Goal: Transaction & Acquisition: Purchase product/service

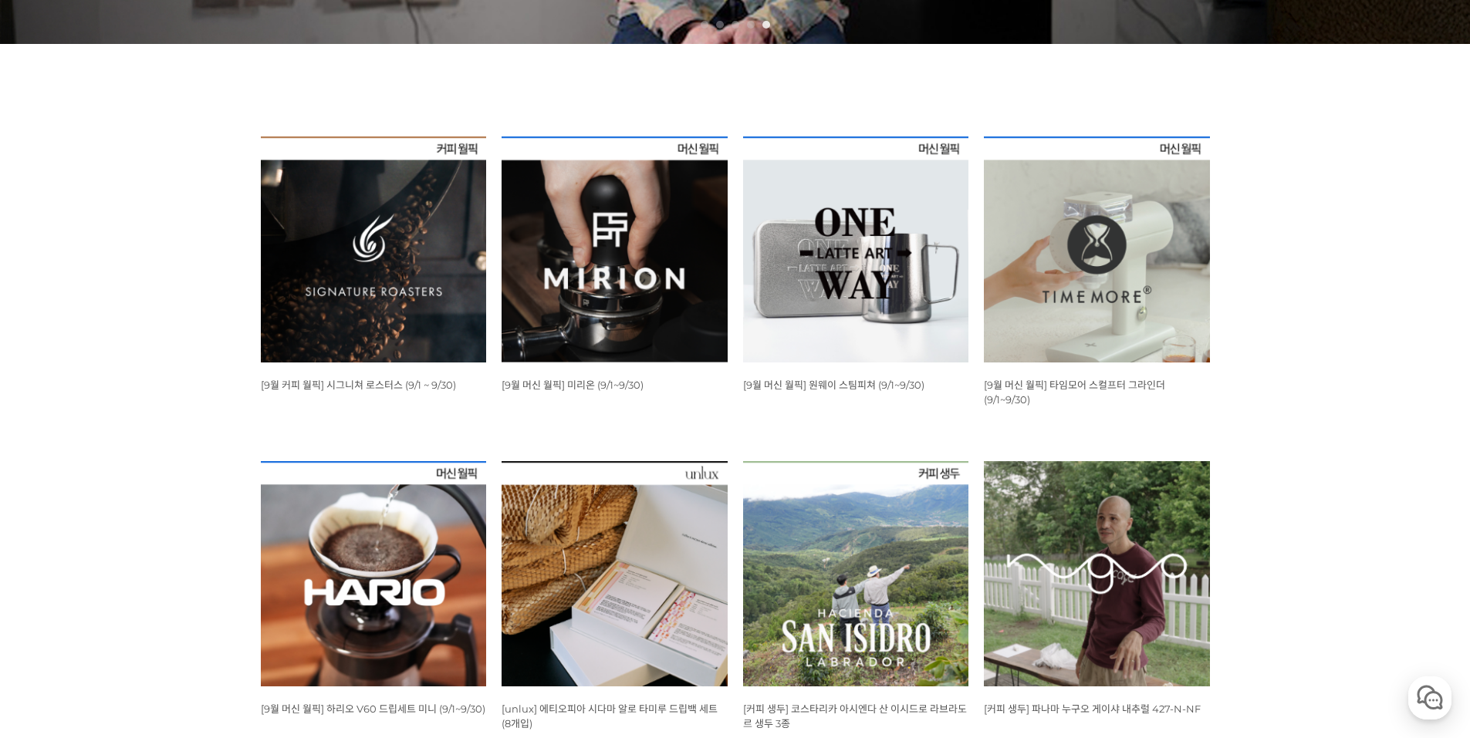
scroll to position [849, 0]
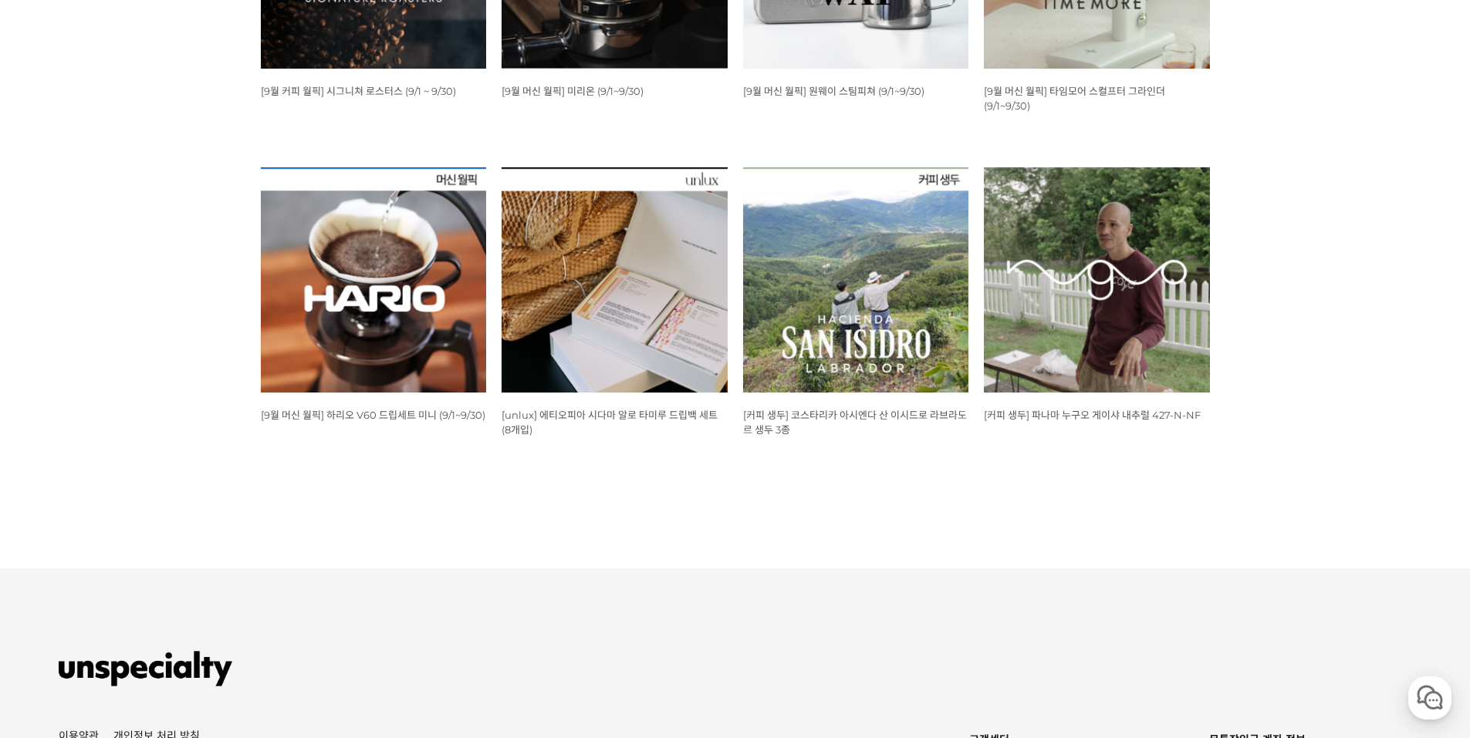
click at [430, 363] on img at bounding box center [374, 280] width 226 height 226
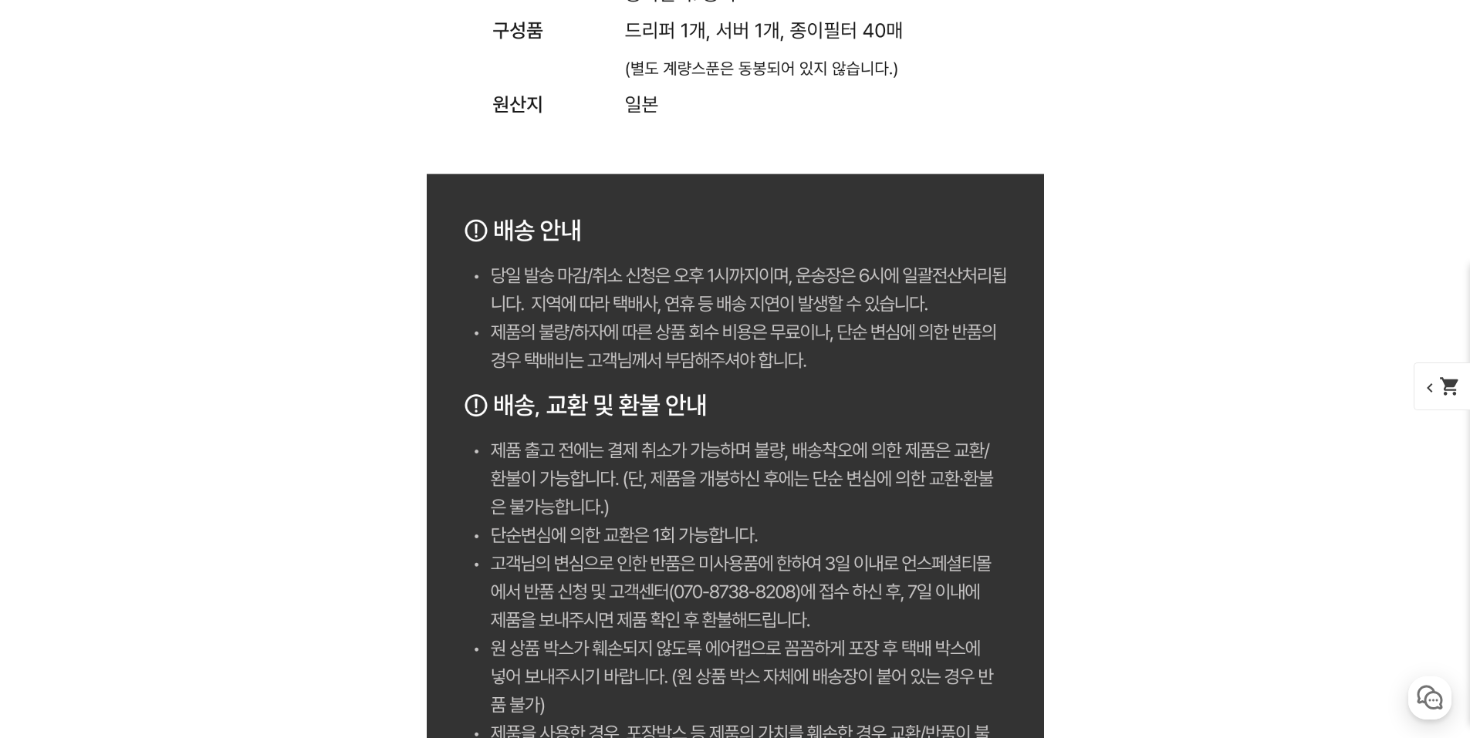
scroll to position [6482, 0]
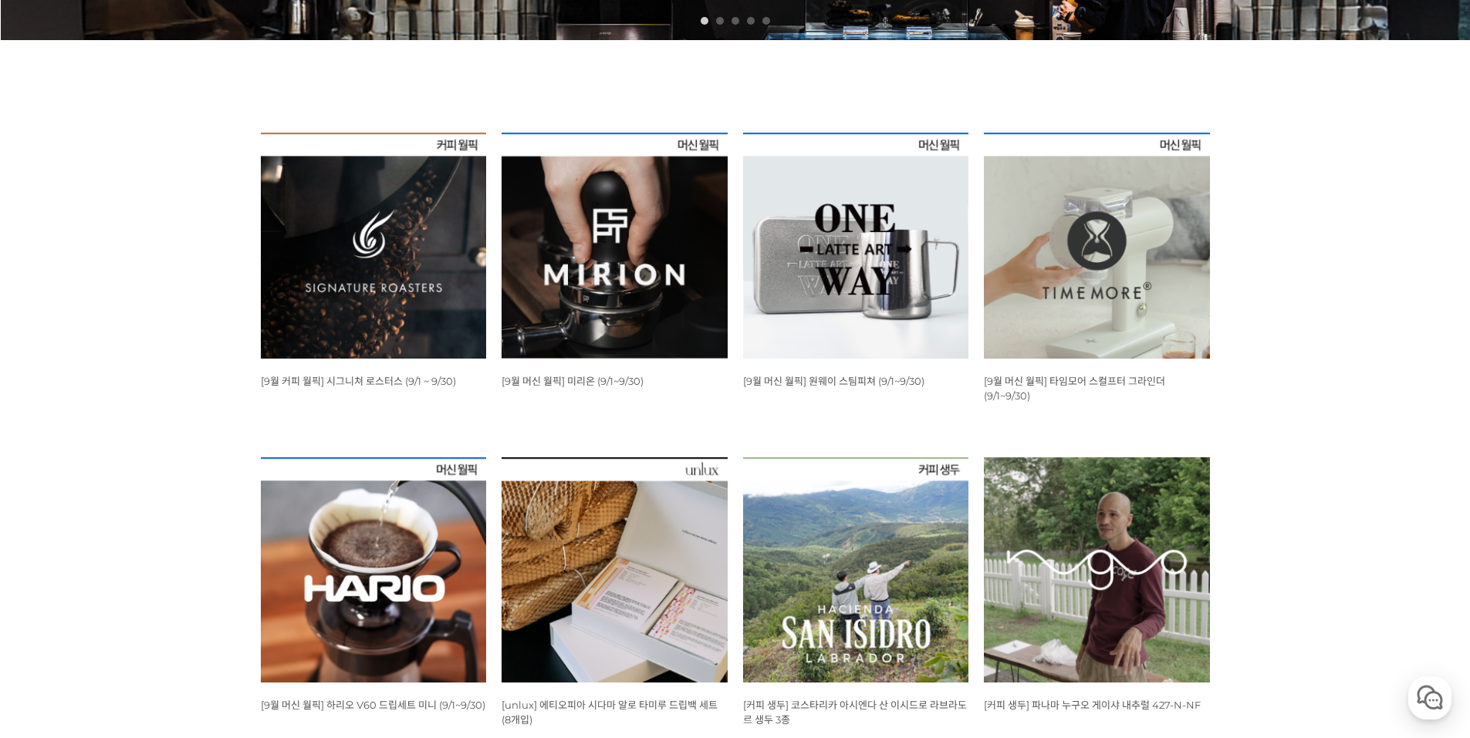
scroll to position [541, 0]
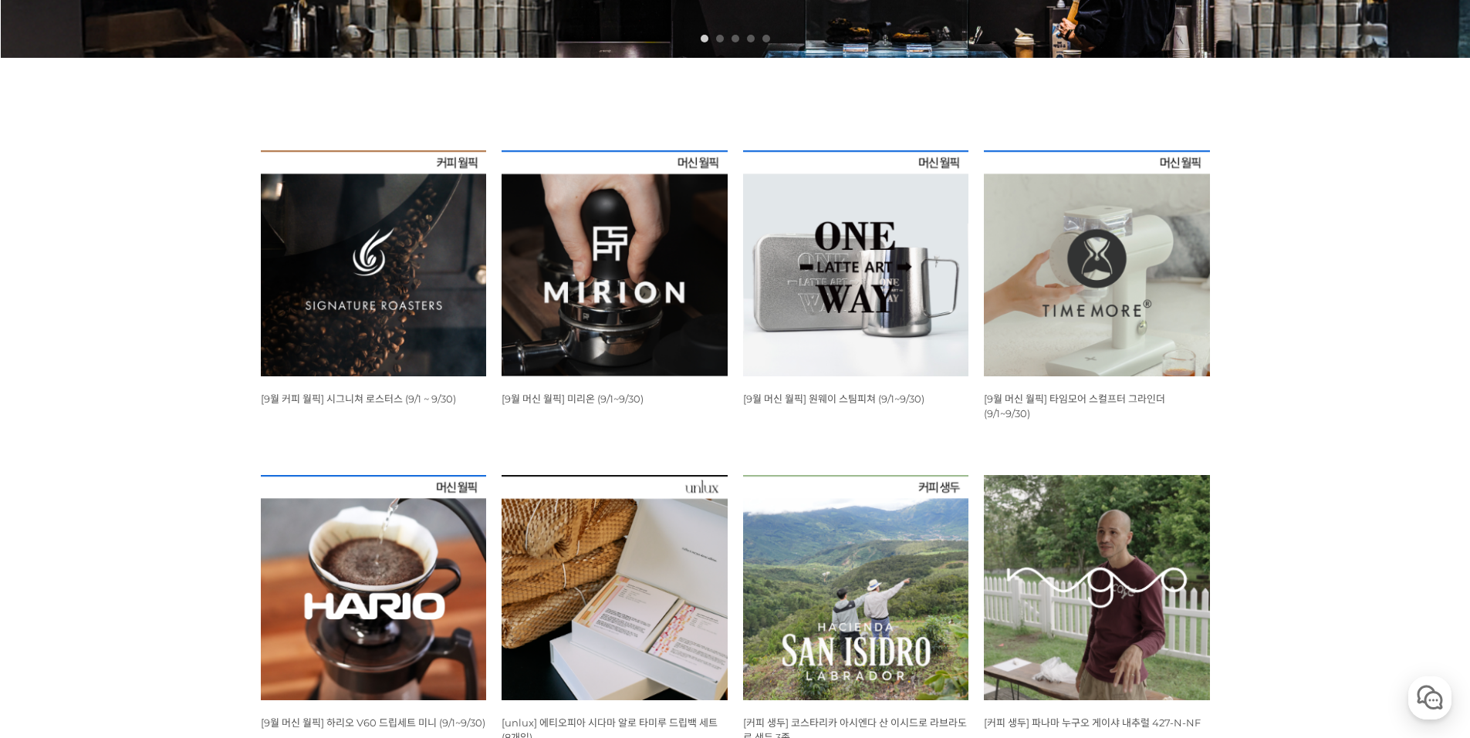
click at [424, 269] on img at bounding box center [374, 263] width 226 height 226
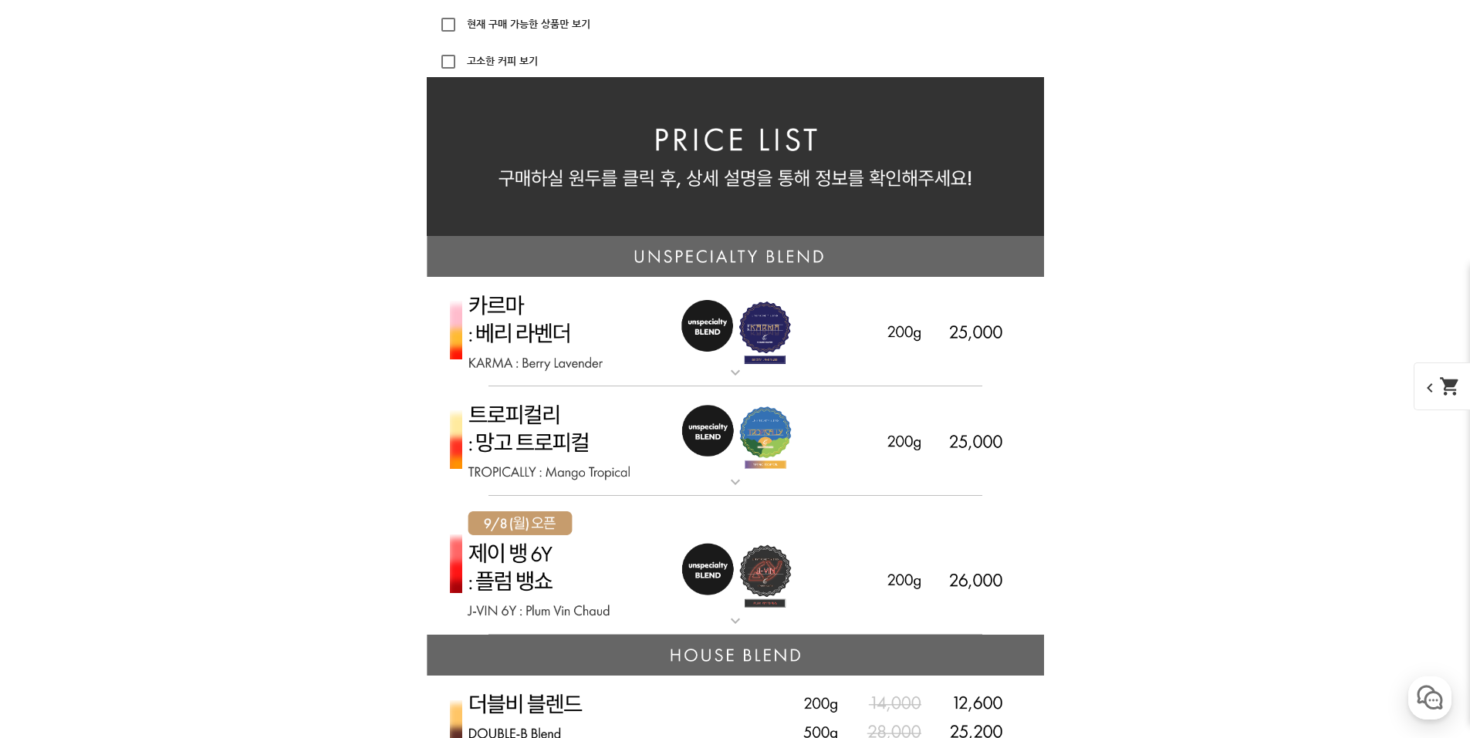
scroll to position [4013, 0]
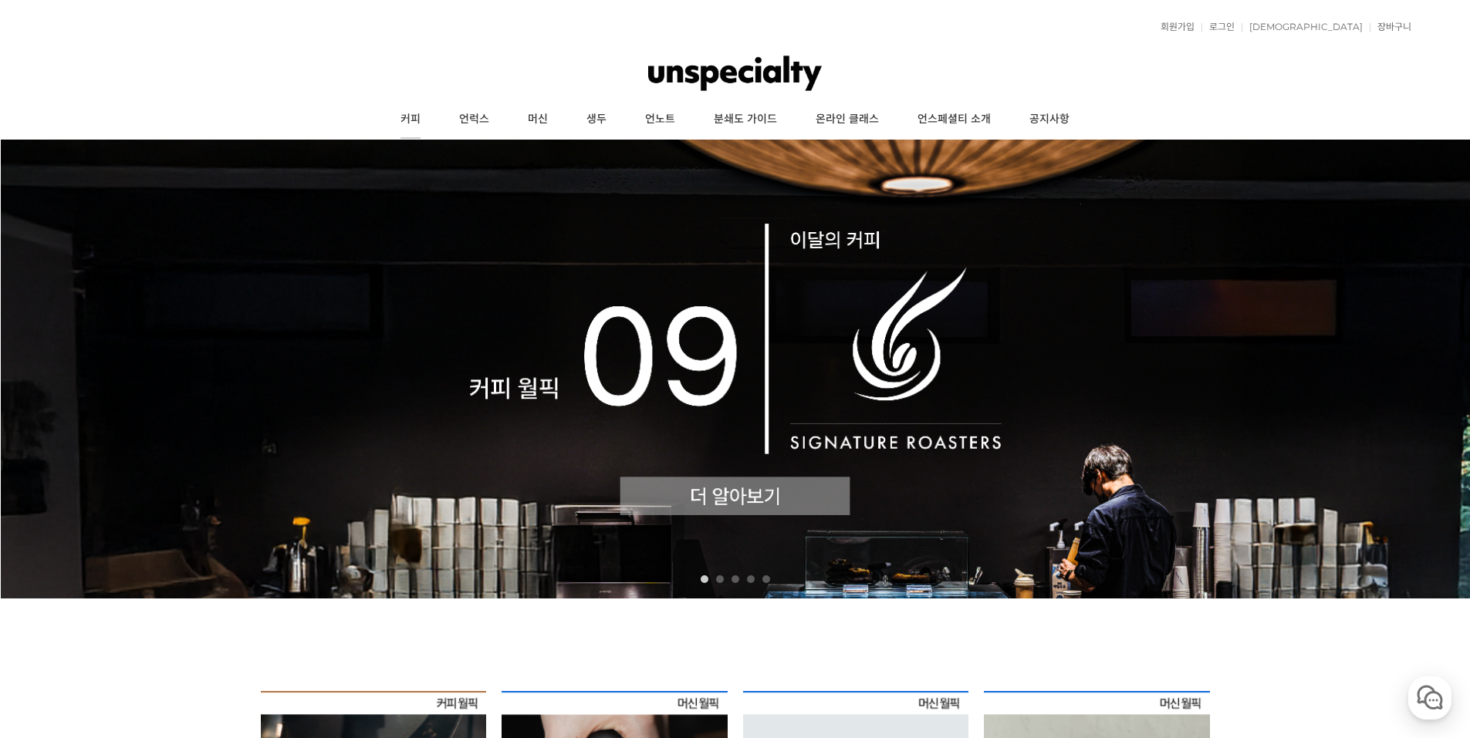
click at [410, 114] on link "커피" at bounding box center [410, 119] width 59 height 39
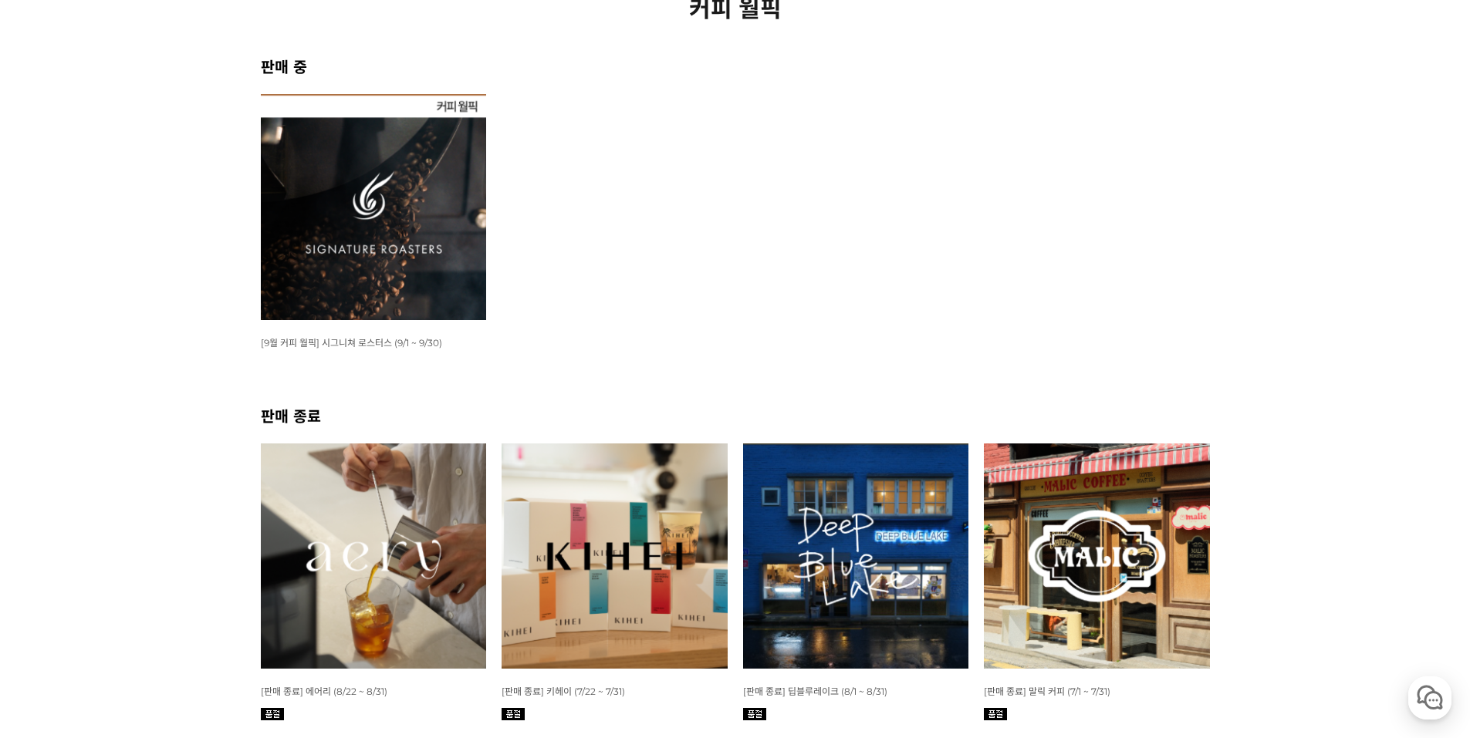
scroll to position [231, 0]
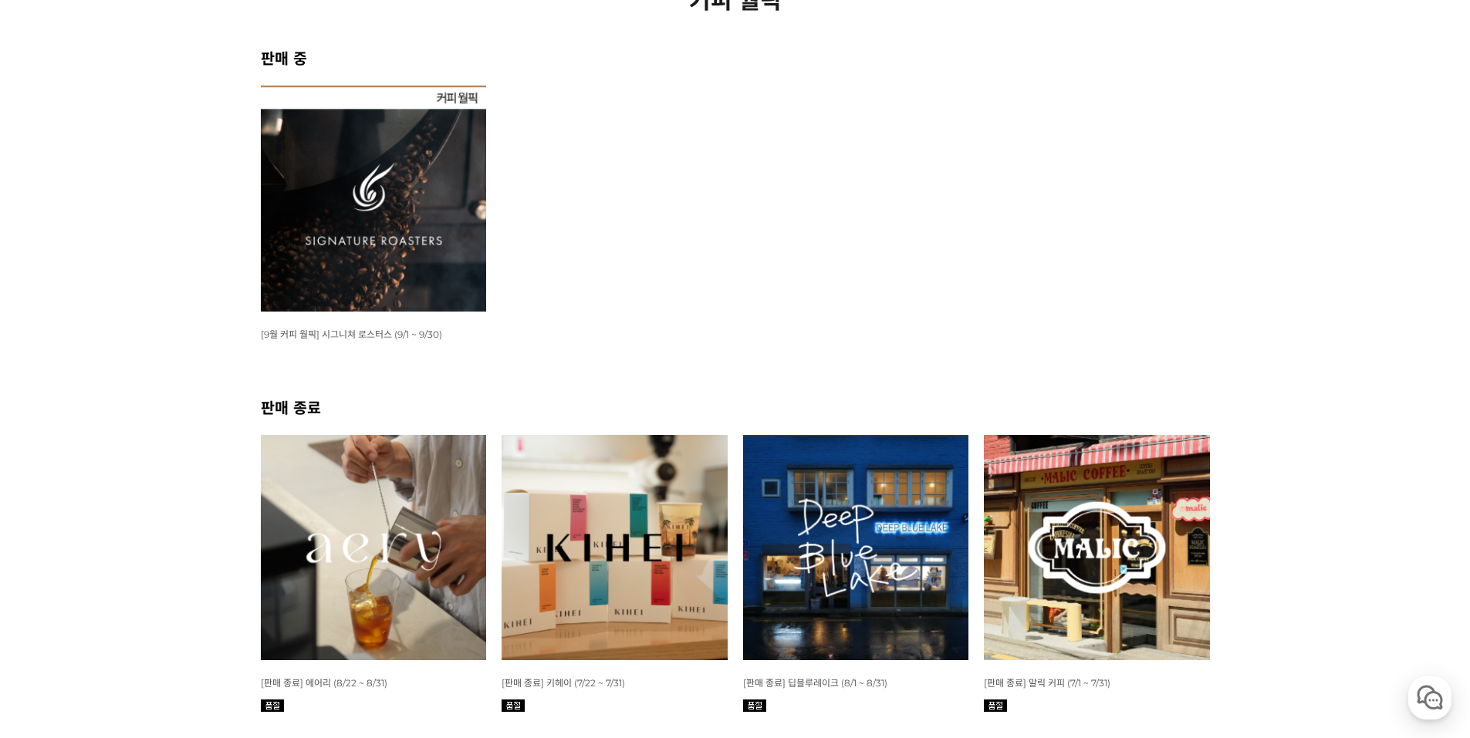
click at [353, 542] on img at bounding box center [374, 548] width 226 height 226
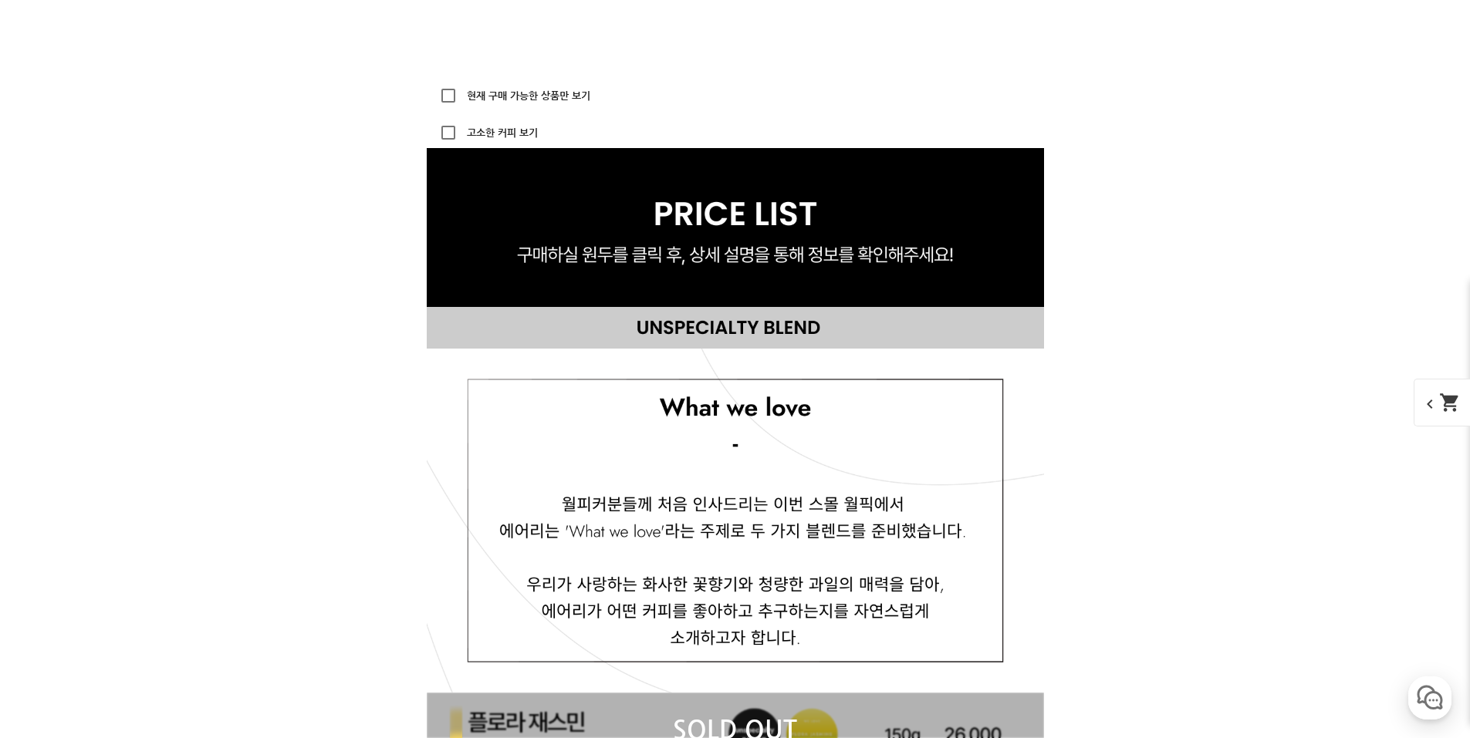
scroll to position [5787, 0]
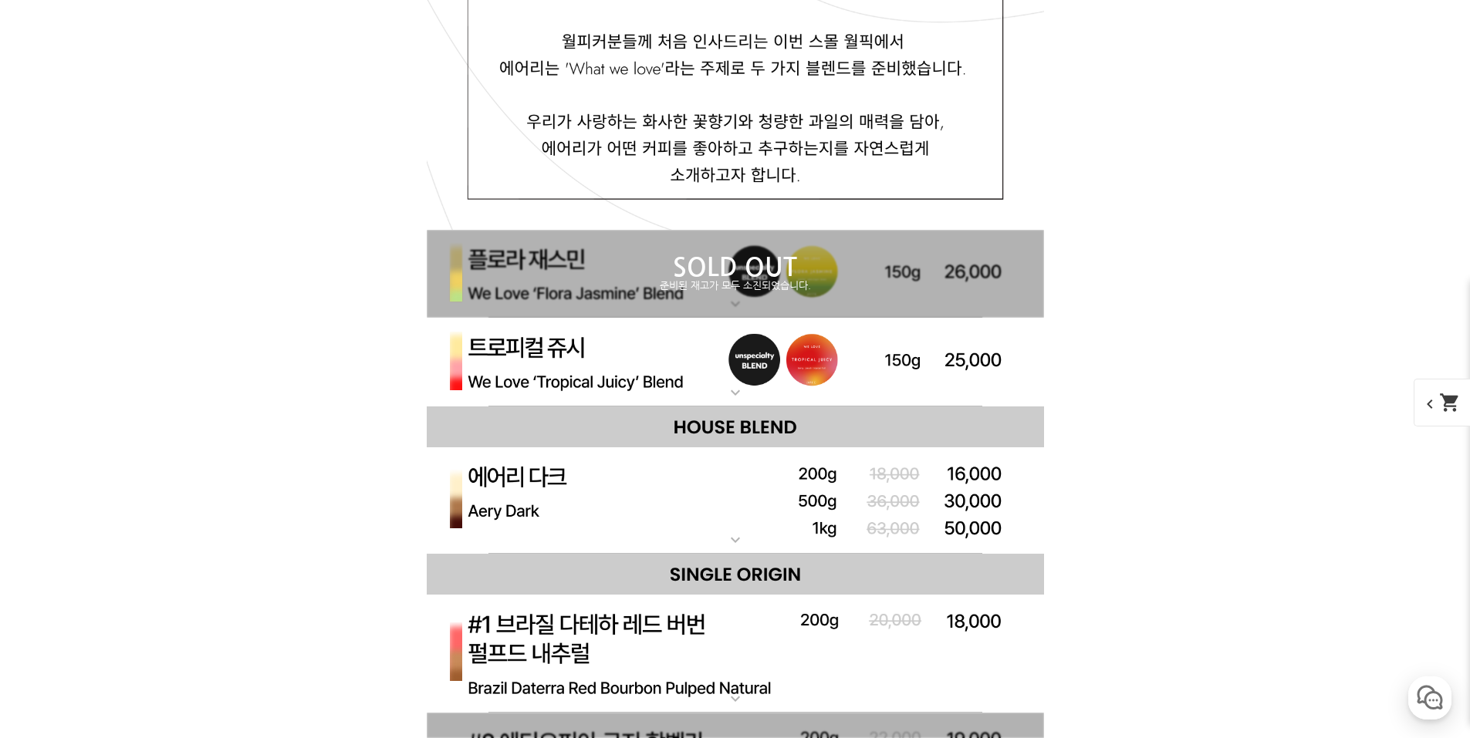
click at [500, 494] on img at bounding box center [735, 501] width 617 height 107
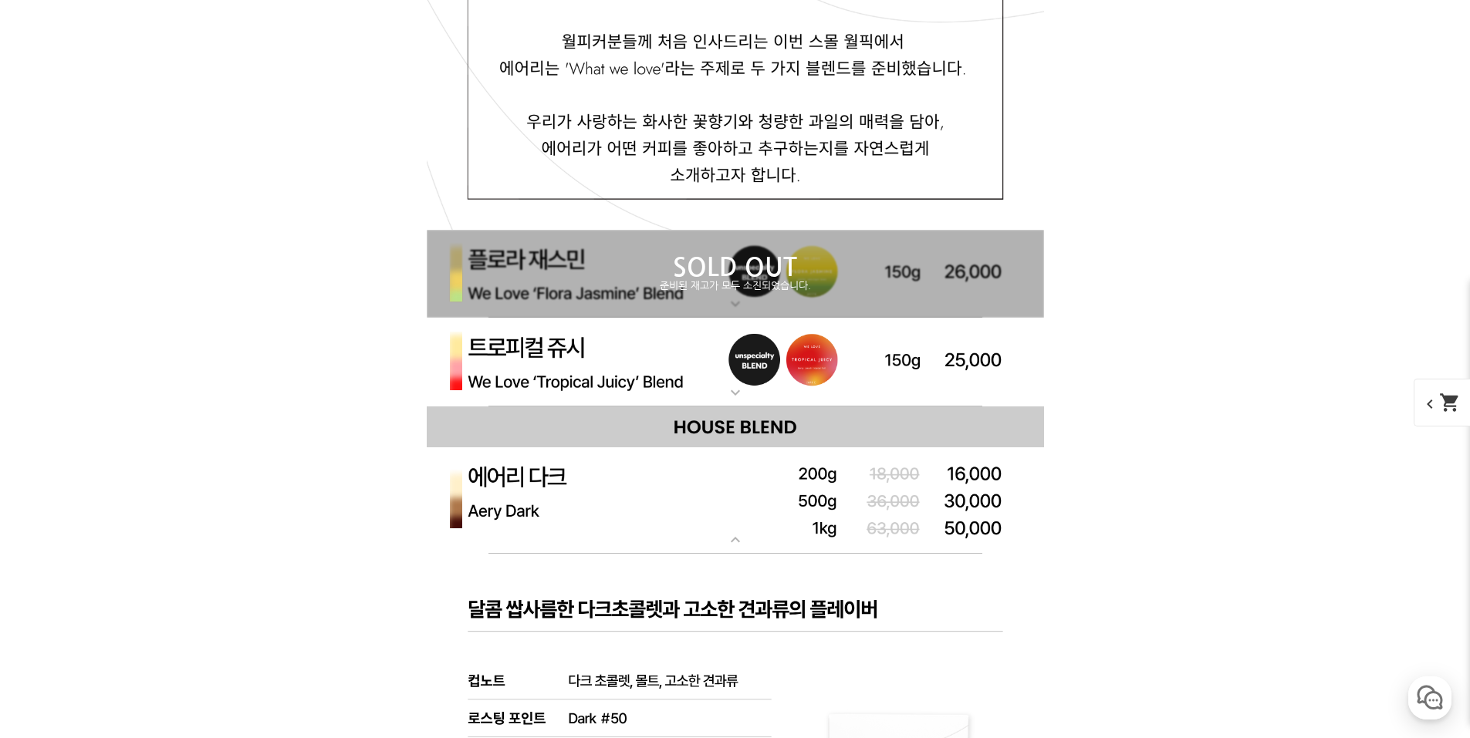
click at [573, 373] on img at bounding box center [735, 362] width 617 height 89
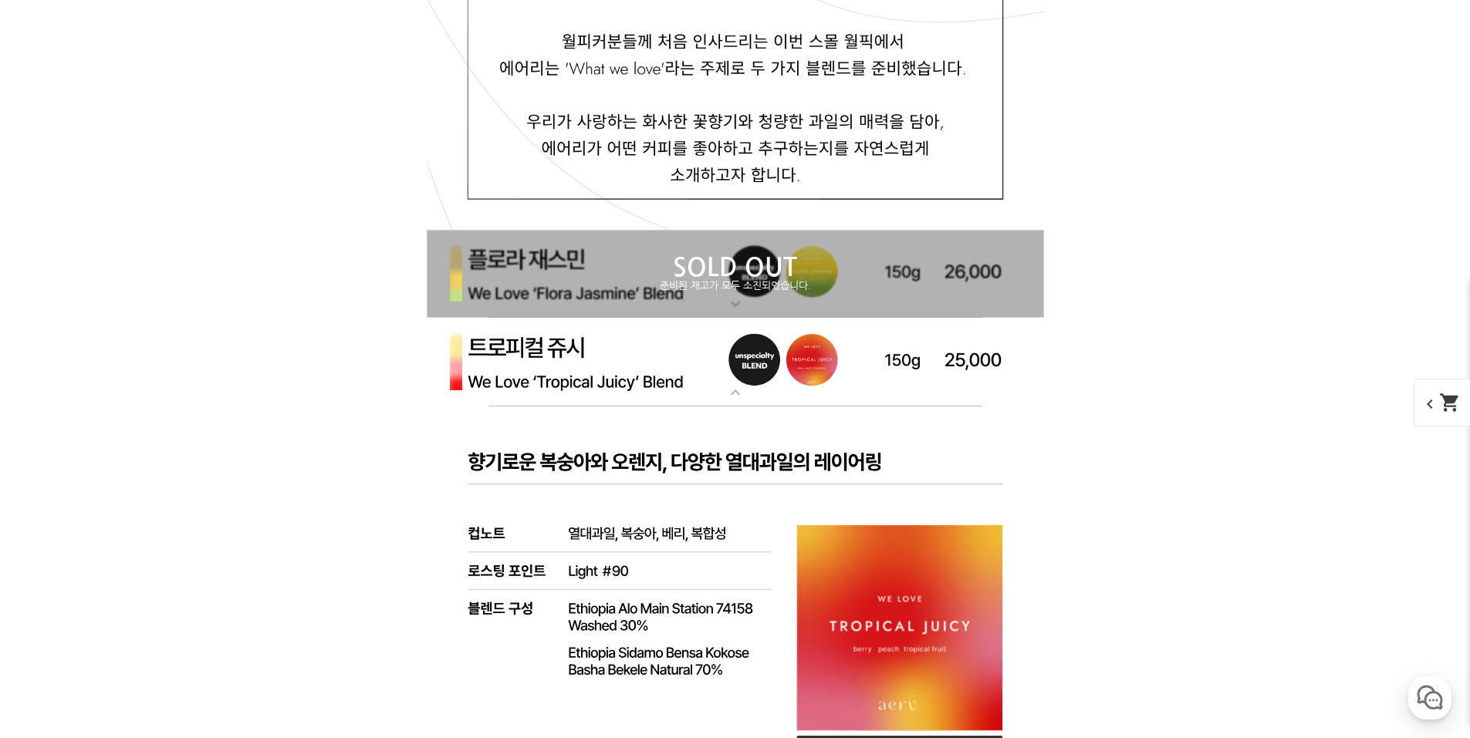
drag, startPoint x: 467, startPoint y: 465, endPoint x: 890, endPoint y: 462, distance: 422.9
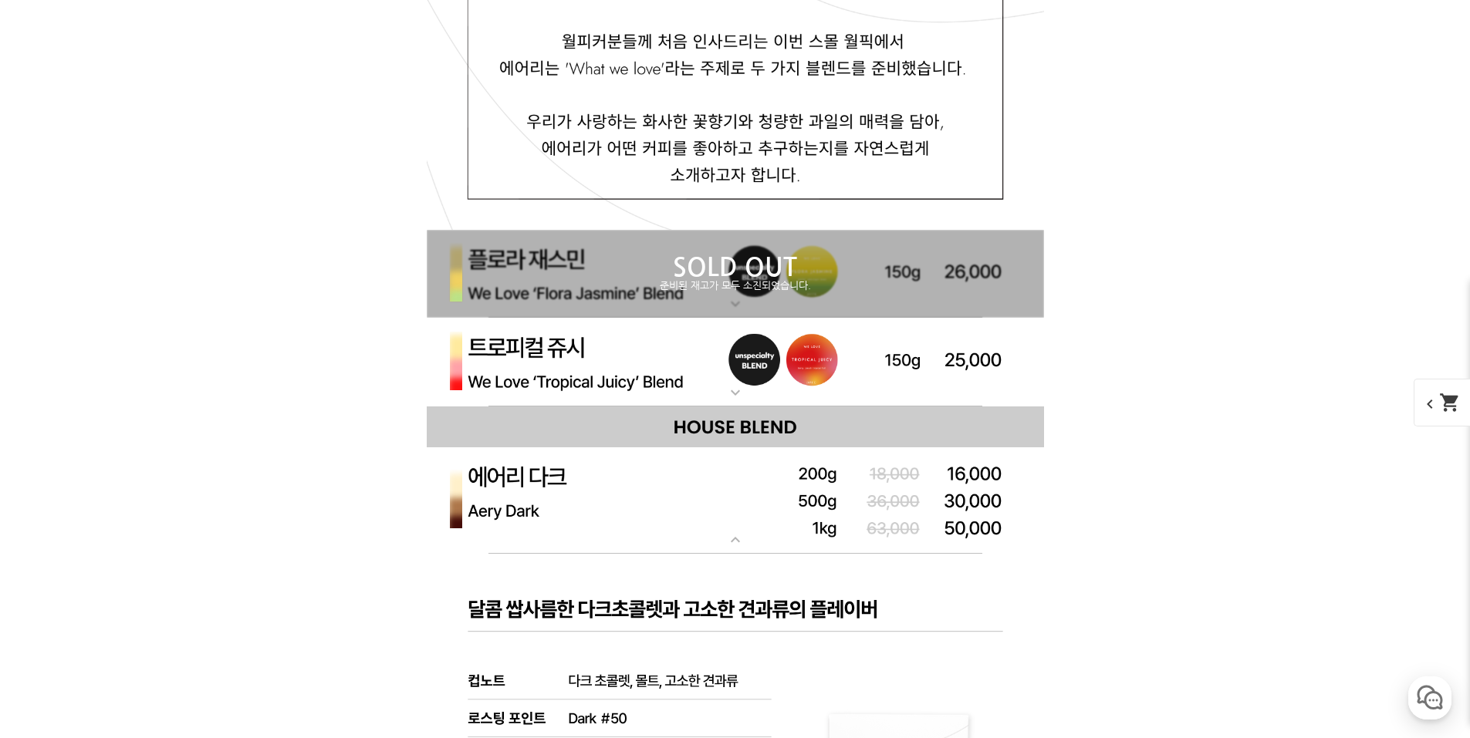
drag, startPoint x: 907, startPoint y: 460, endPoint x: 581, endPoint y: 469, distance: 326.5
click at [581, 469] on div "expand_more 에어리 다크 블렌드" at bounding box center [735, 501] width 617 height 106
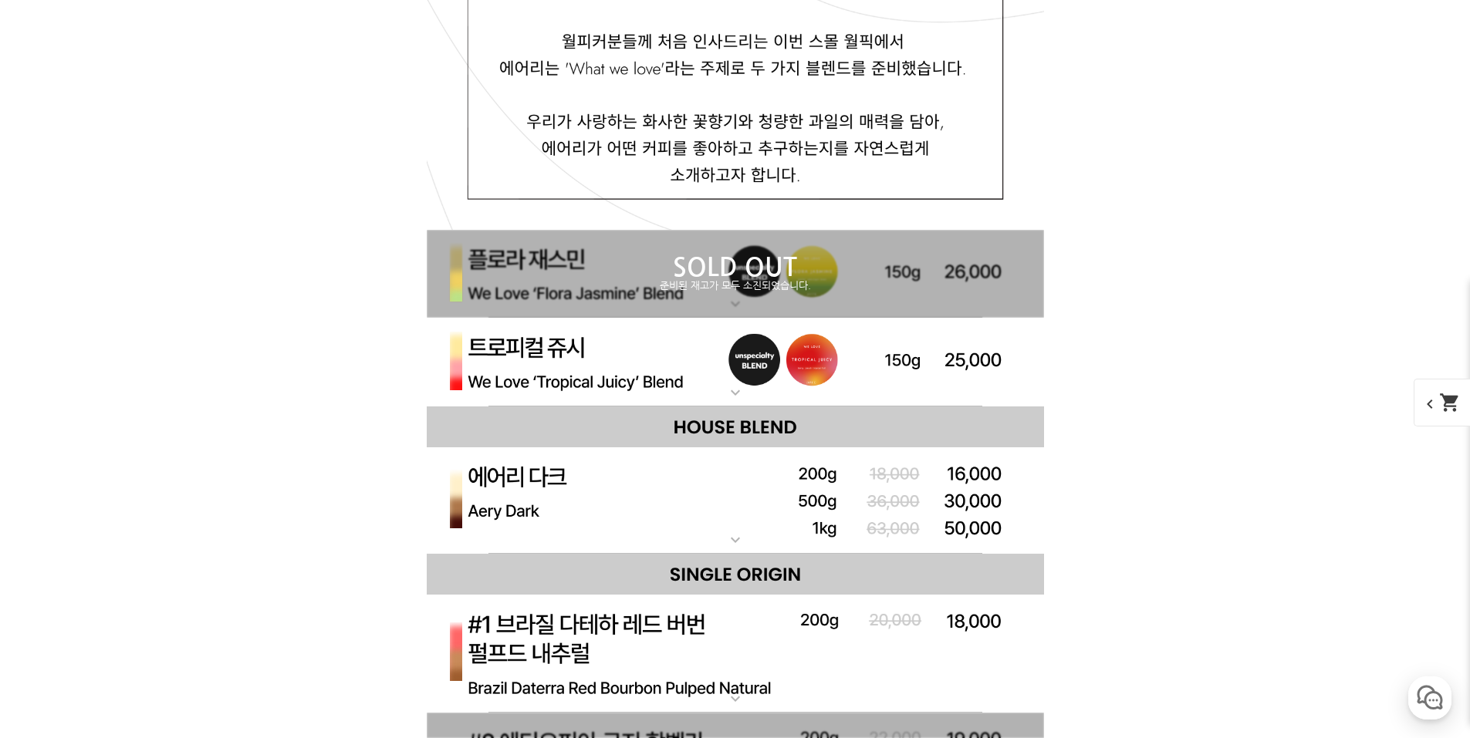
click at [692, 388] on img at bounding box center [735, 362] width 617 height 89
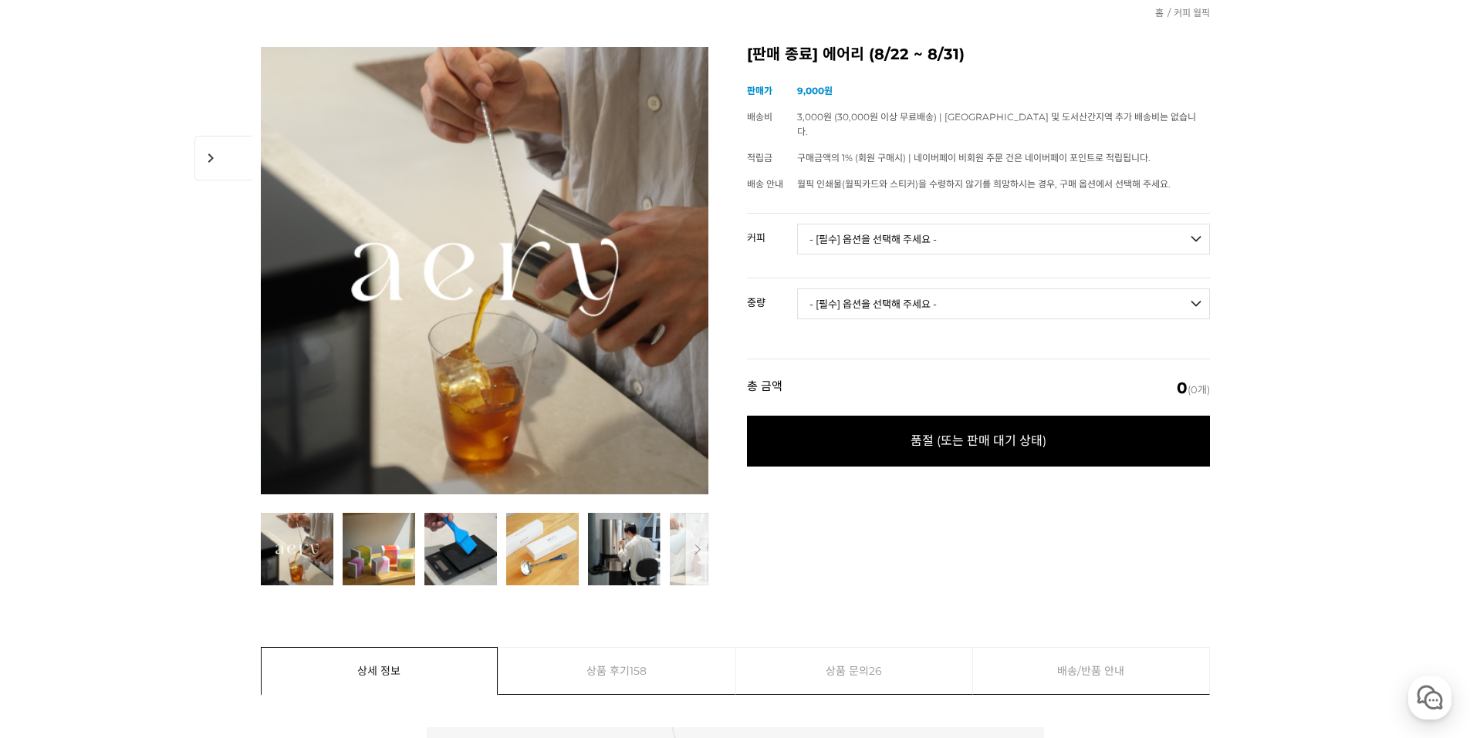
scroll to position [0, 0]
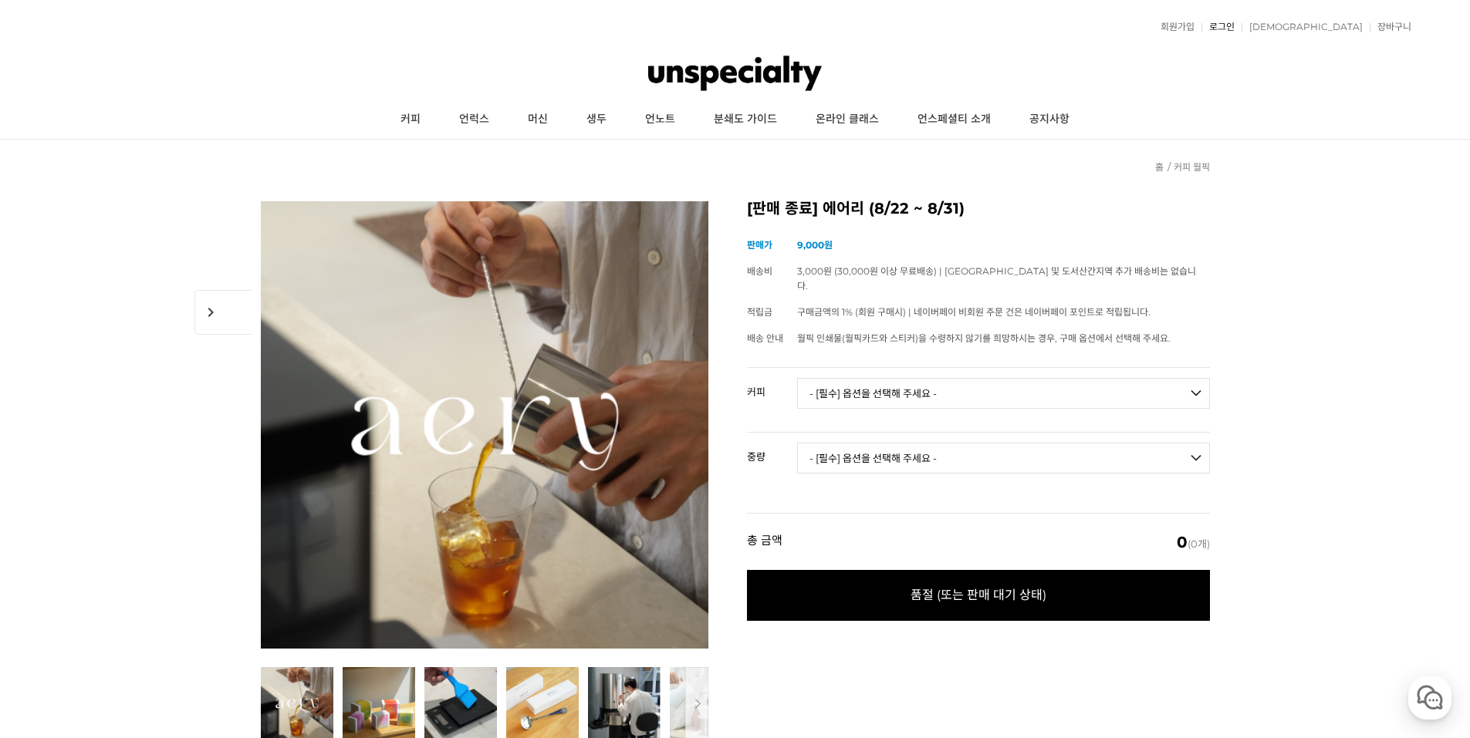
click at [1235, 25] on link "로그인" at bounding box center [1217, 26] width 33 height 9
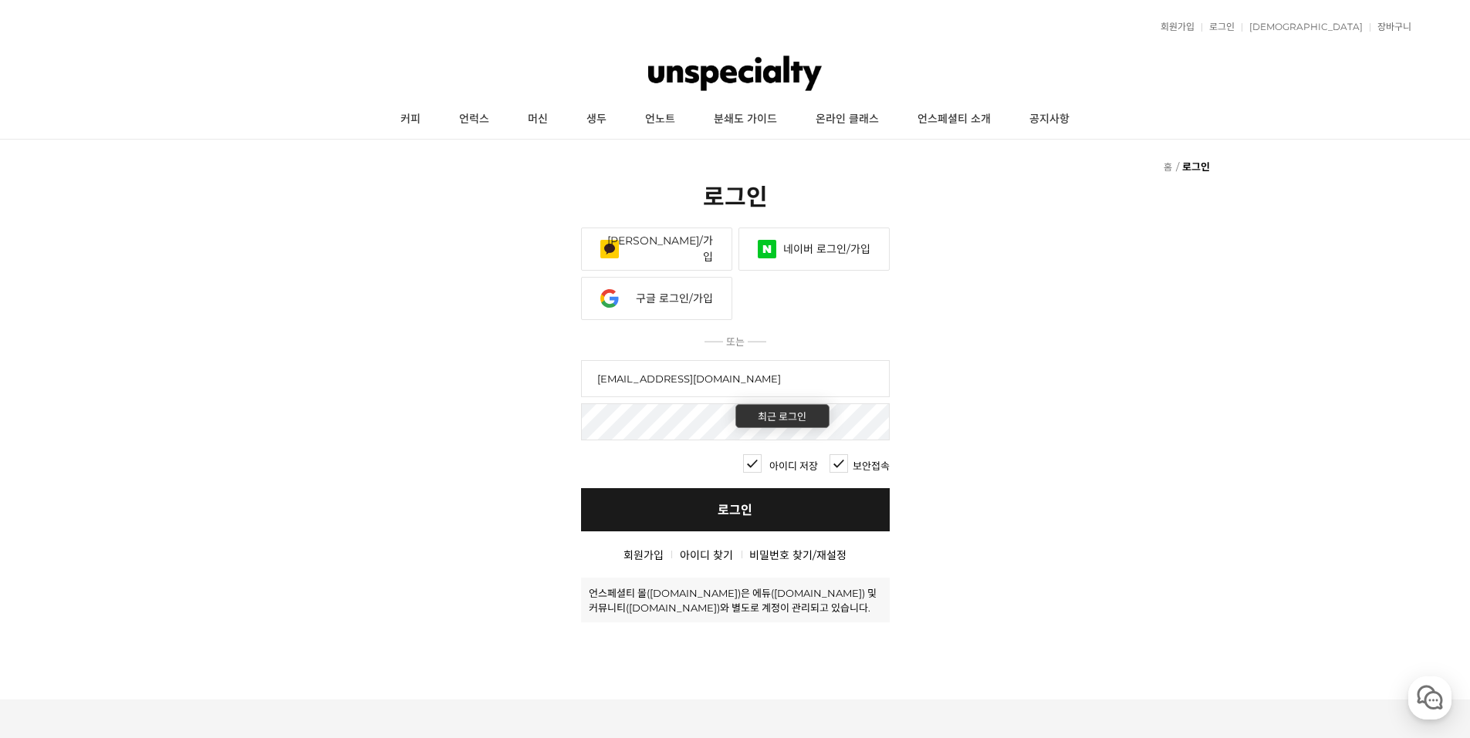
click at [671, 507] on link "로그인" at bounding box center [735, 509] width 309 height 43
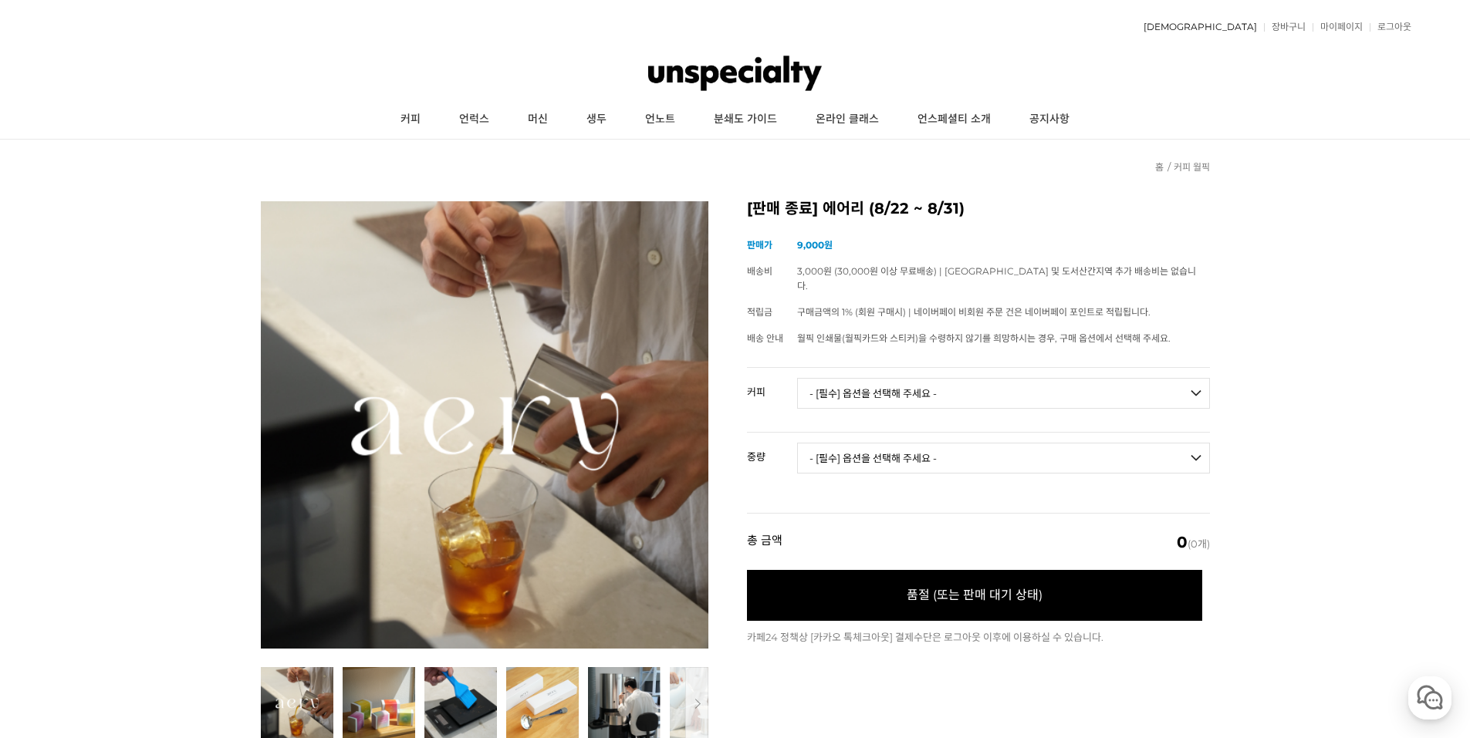
click at [1245, 25] on link "[DEMOGRAPHIC_DATA]" at bounding box center [1196, 26] width 121 height 9
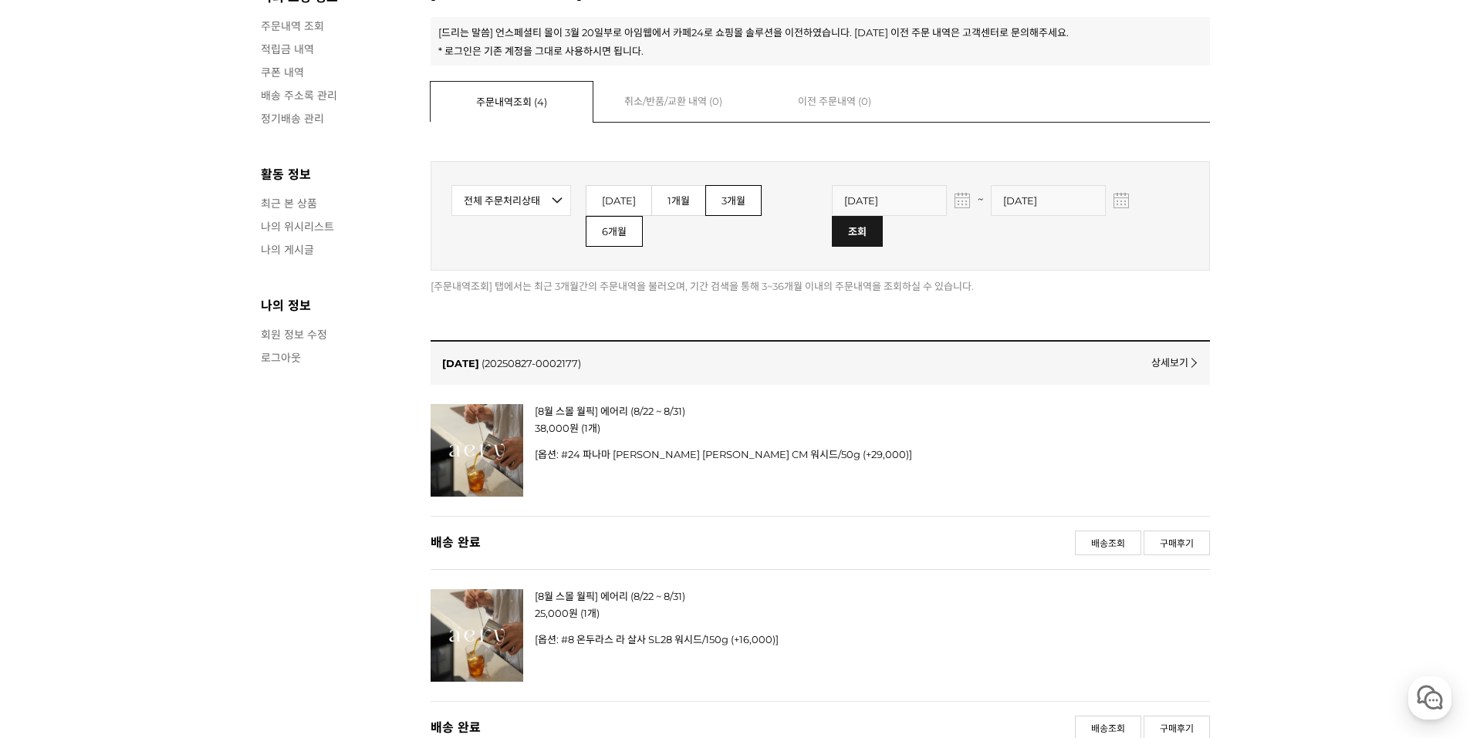
scroll to position [231, 0]
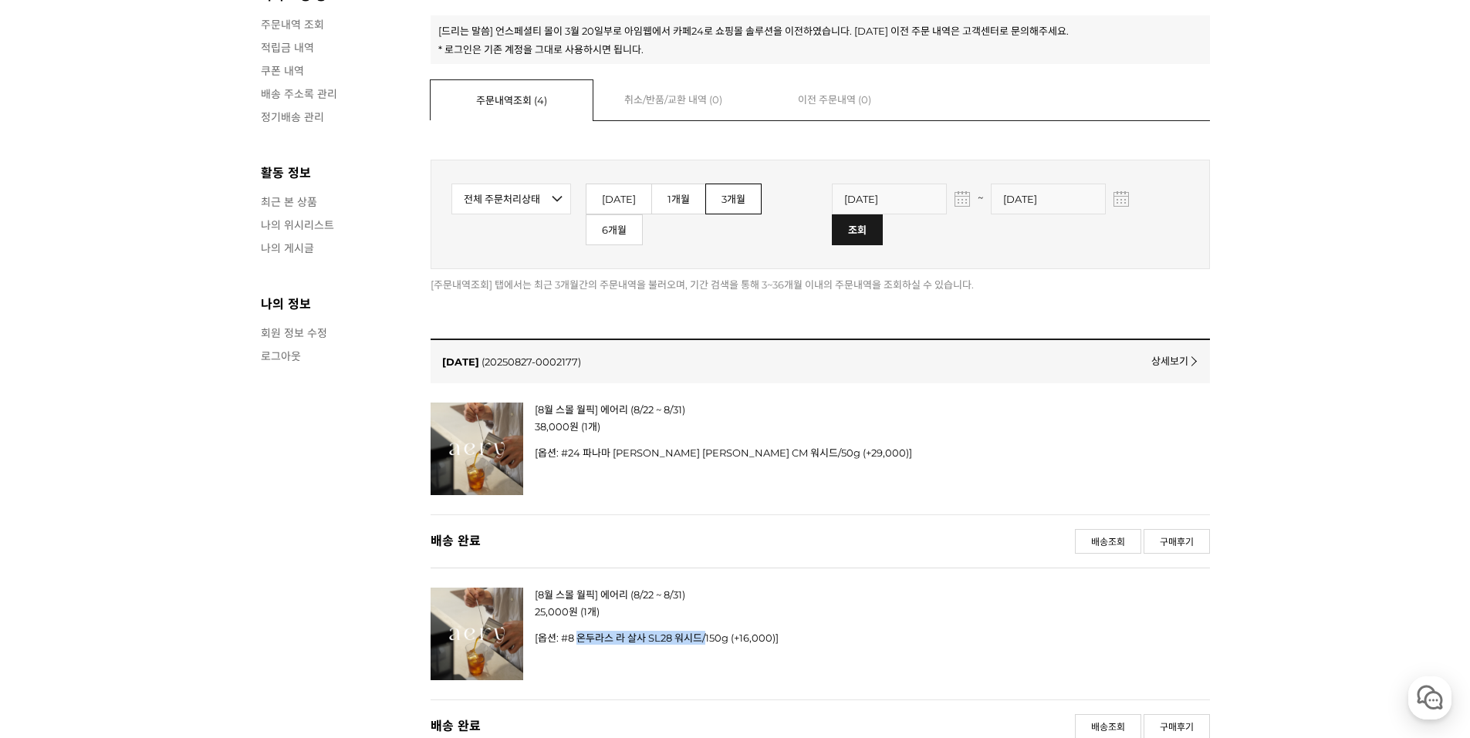
drag, startPoint x: 579, startPoint y: 614, endPoint x: 708, endPoint y: 614, distance: 128.9
click at [708, 631] on p "[옵션: #8 온두라스 라 살사 SL28 워시드/150g (+16,000)]" at bounding box center [776, 638] width 482 height 14
drag, startPoint x: 615, startPoint y: 431, endPoint x: 805, endPoint y: 441, distance: 190.1
click at [805, 441] on div "[8월 스몰 월픽] 에어리 (8/22 ~ 8/31) 38,000 원 (1개) 무이자할부 상품 [옵션: #24 파나마 [PERSON_NAME] …" at bounding box center [776, 449] width 482 height 93
copy p "[PERSON_NAME] [PERSON_NAME] [PERSON_NAME]"
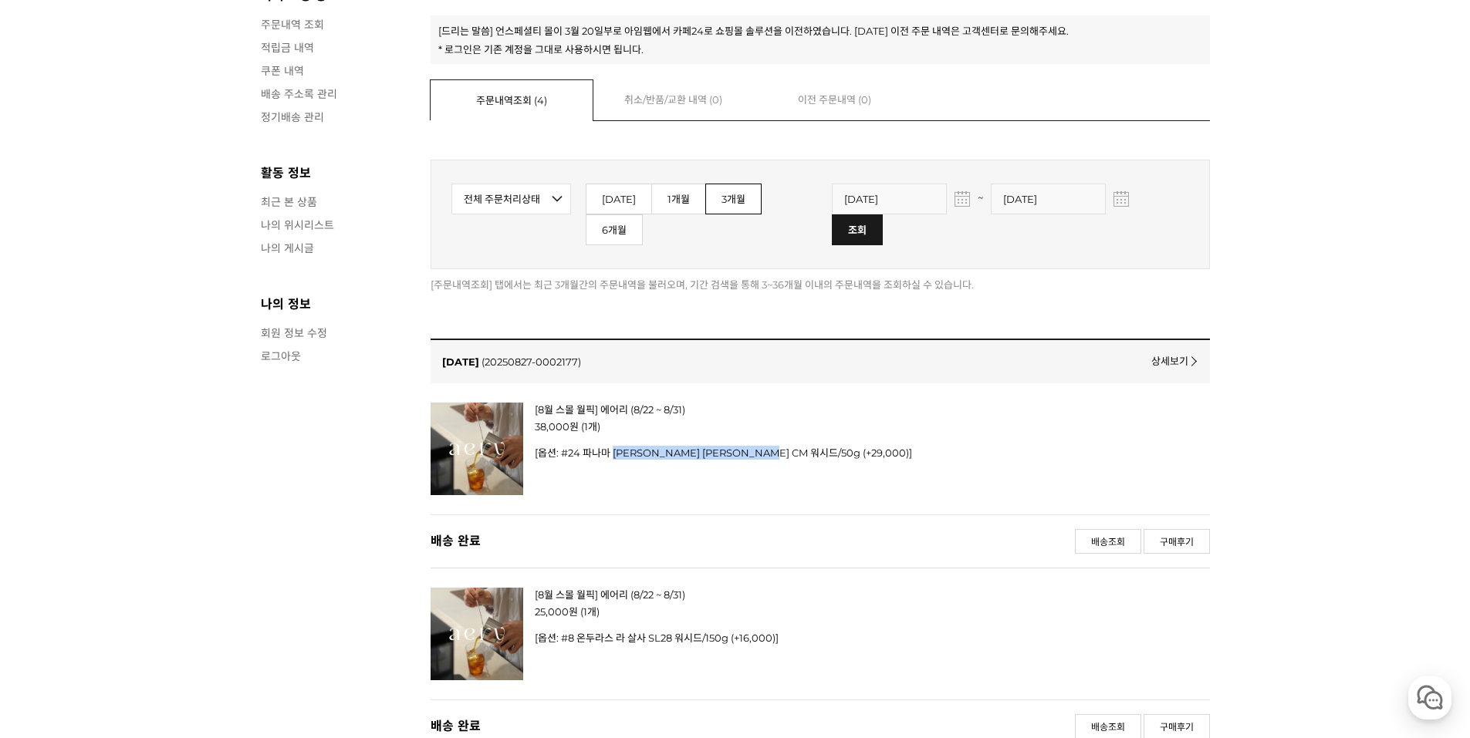
click at [771, 446] on p "[옵션: #24 파나마 아이리스 이스테이트 에이릴 게이샤 CM 워시드/50g (+29,000)]" at bounding box center [776, 453] width 482 height 14
click at [454, 427] on img at bounding box center [477, 449] width 93 height 93
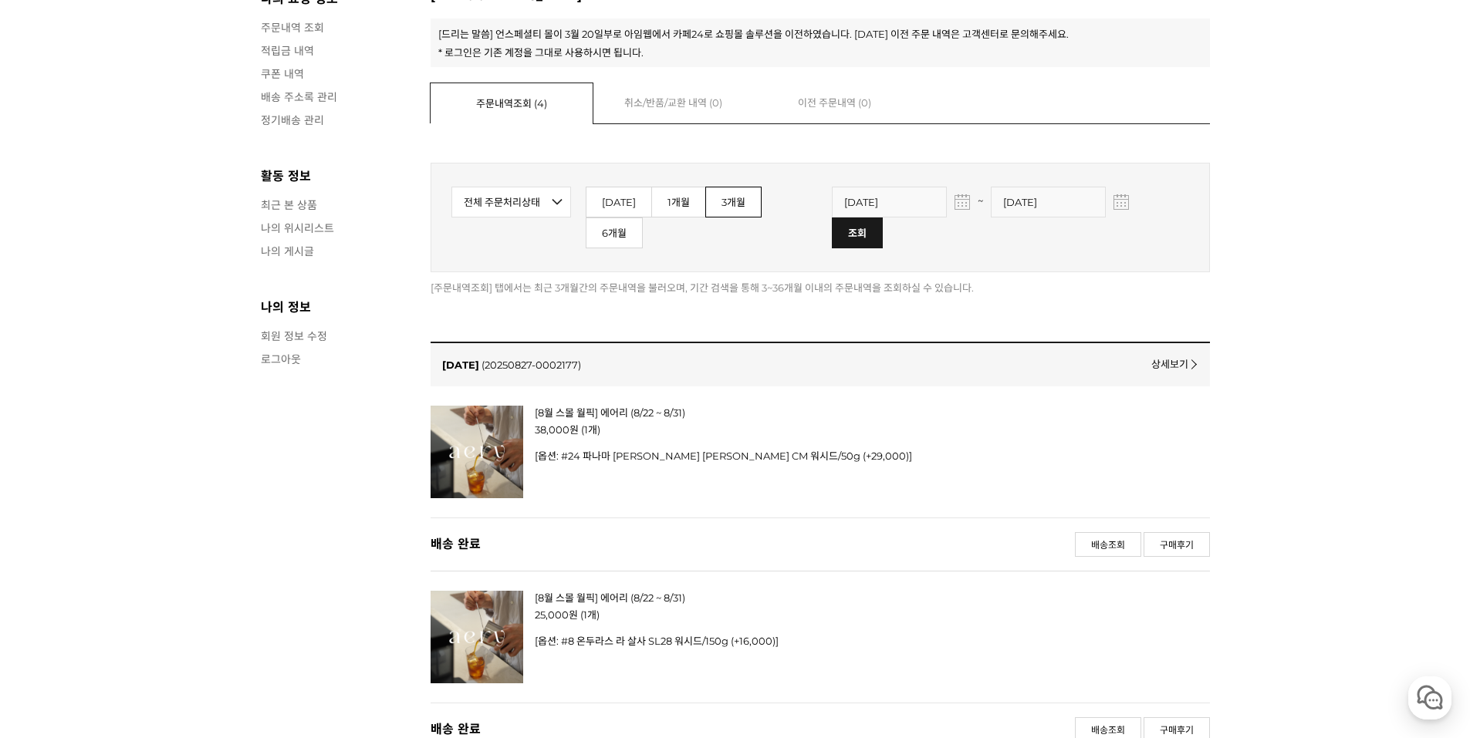
scroll to position [537, 0]
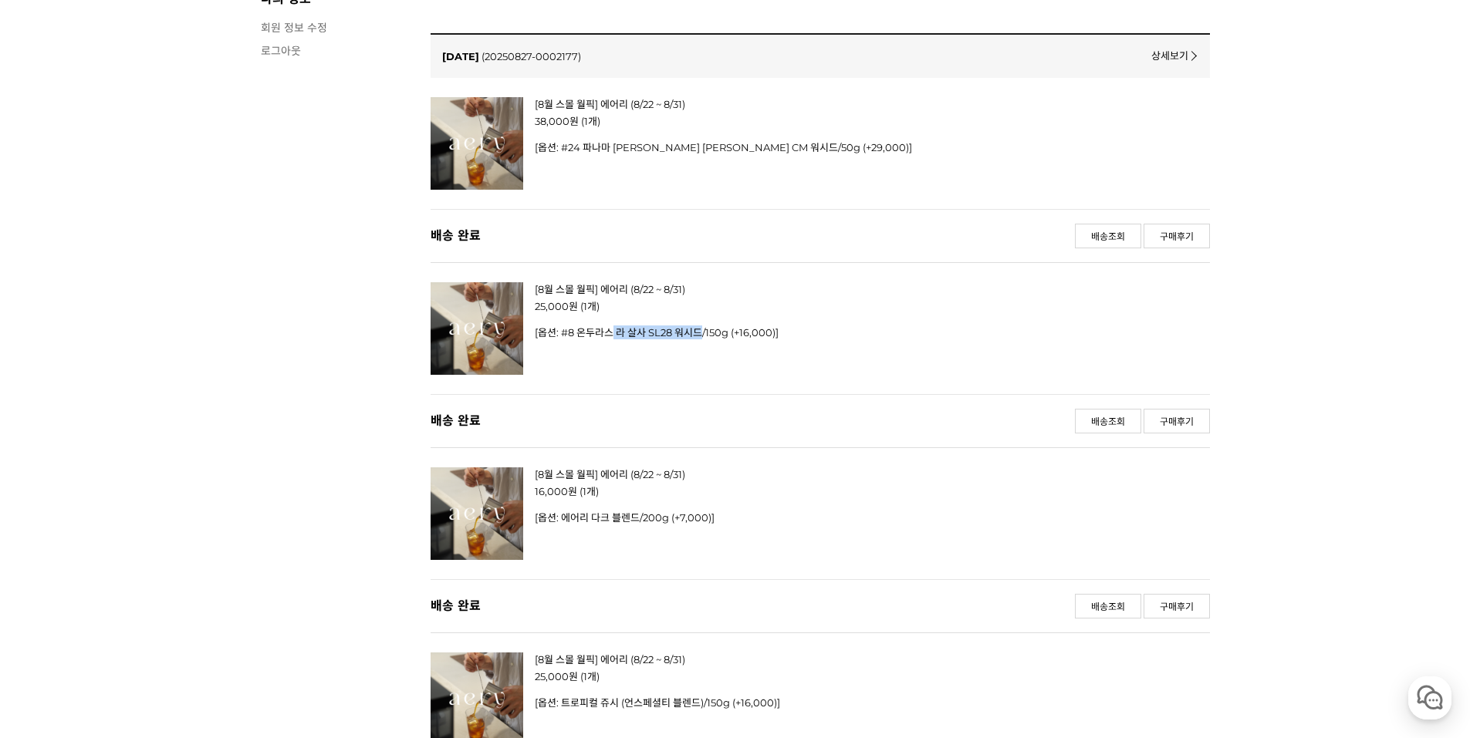
drag, startPoint x: 615, startPoint y: 309, endPoint x: 701, endPoint y: 306, distance: 85.7
click at [701, 326] on p "[옵션: #8 온두라스 라 살사 SL28 워시드/150g (+16,000)]" at bounding box center [776, 333] width 482 height 14
copy p "라 살사 SL28 워시드"
click at [483, 309] on img at bounding box center [477, 328] width 93 height 93
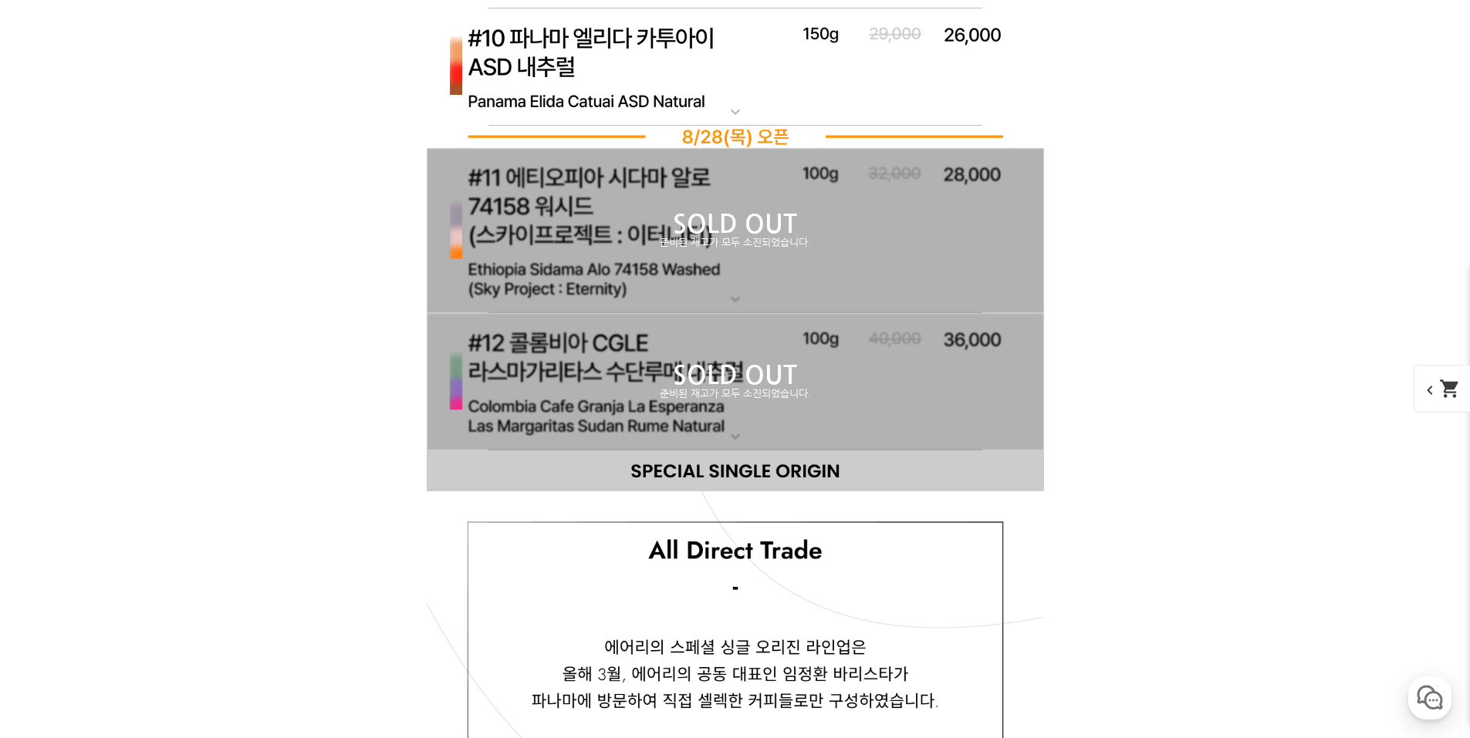
scroll to position [7253, 0]
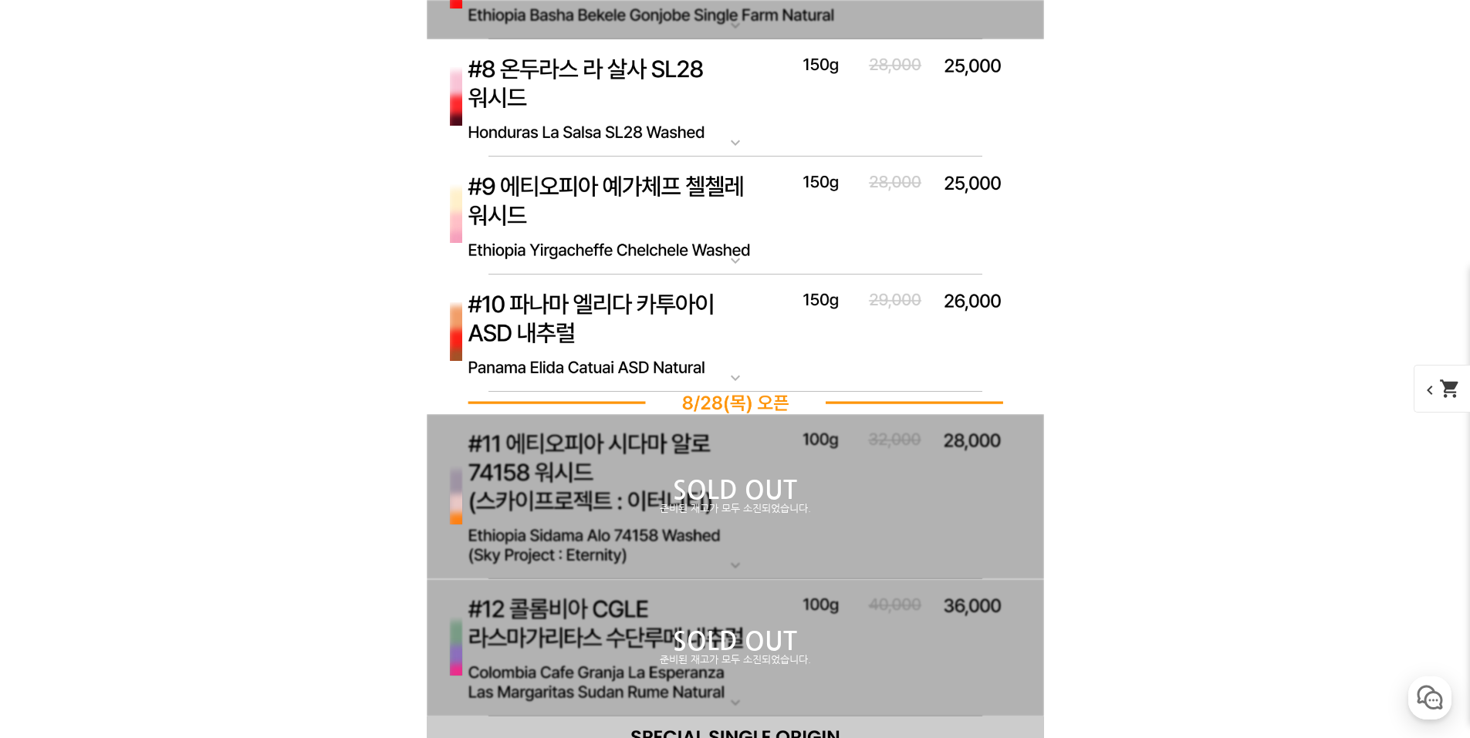
click at [721, 94] on img at bounding box center [735, 98] width 617 height 118
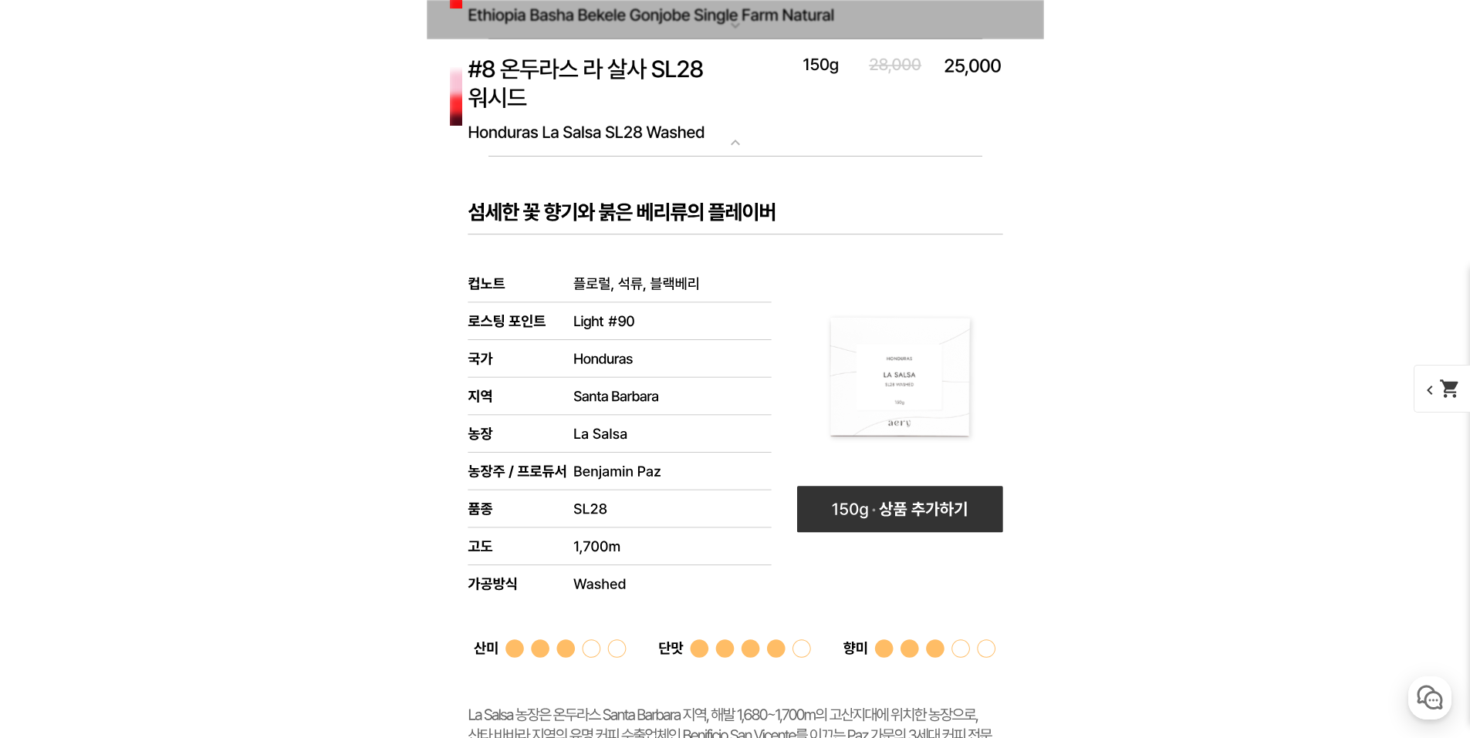
click at [566, 276] on rect at bounding box center [735, 565] width 617 height 816
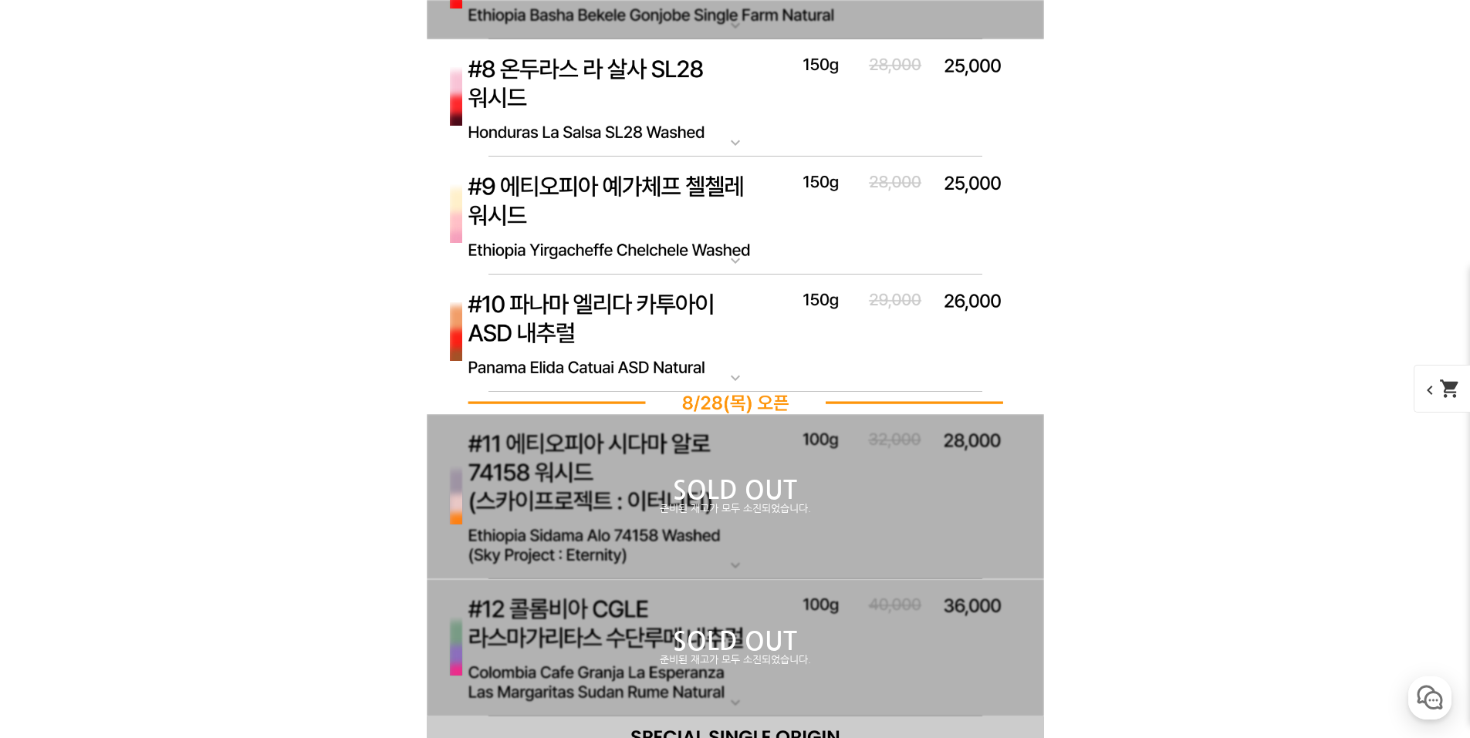
click at [608, 108] on img at bounding box center [735, 98] width 617 height 118
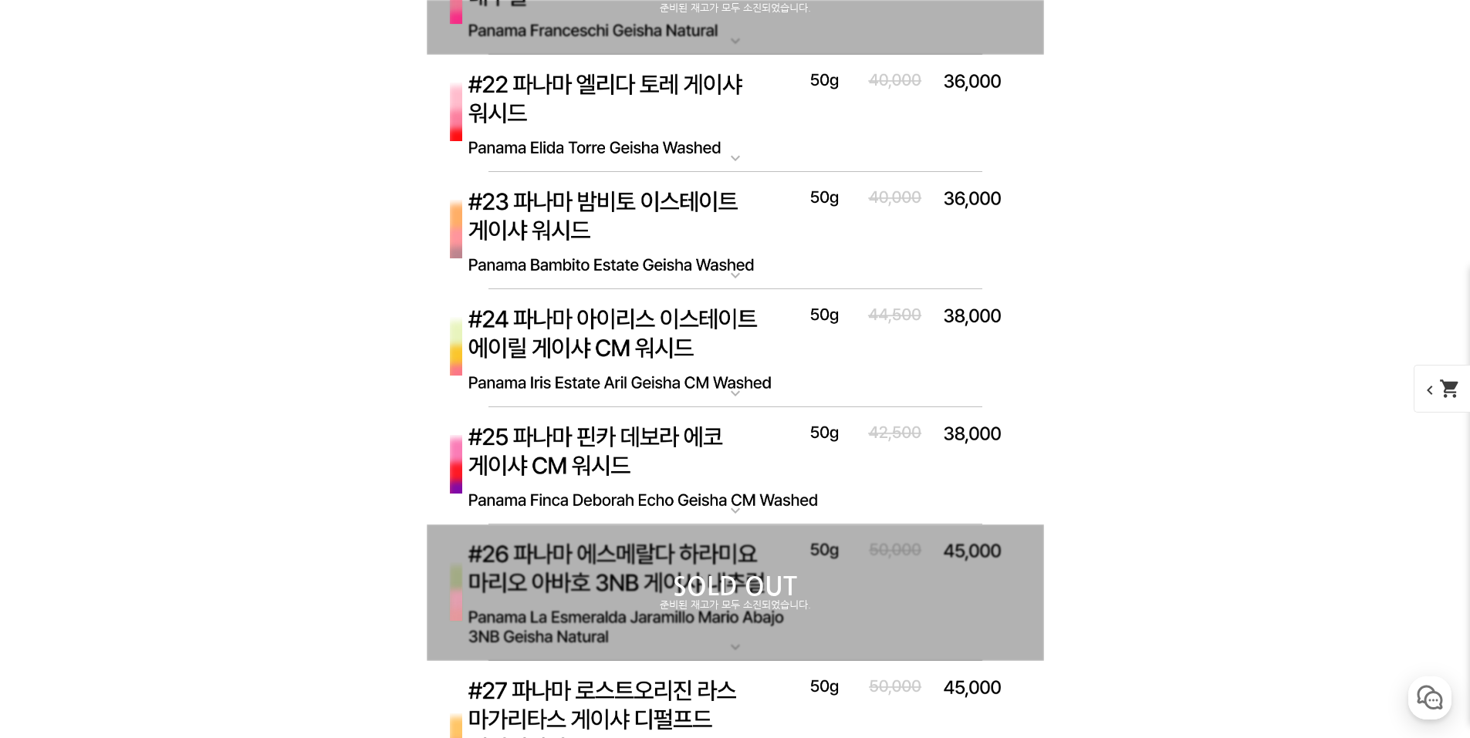
scroll to position [9337, 0]
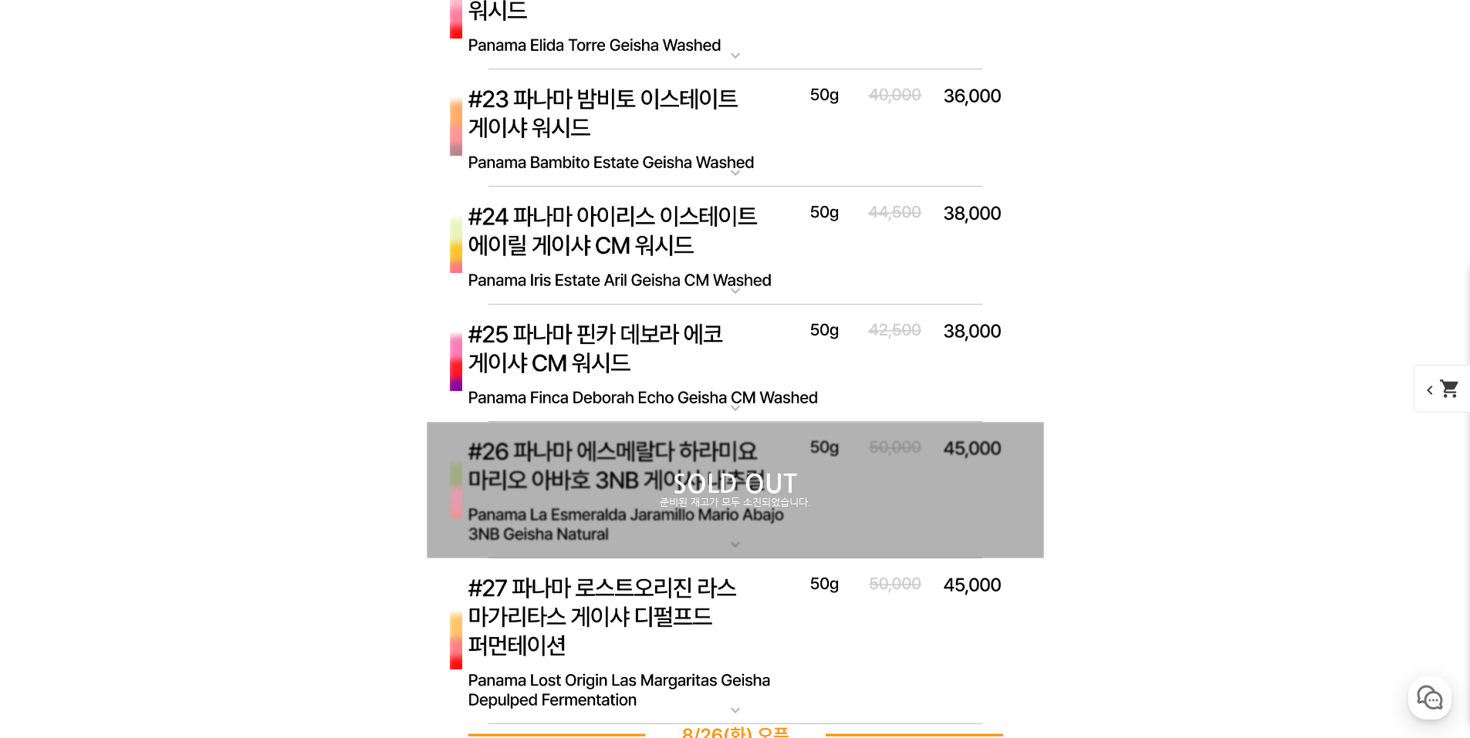
click at [664, 234] on img at bounding box center [735, 246] width 617 height 118
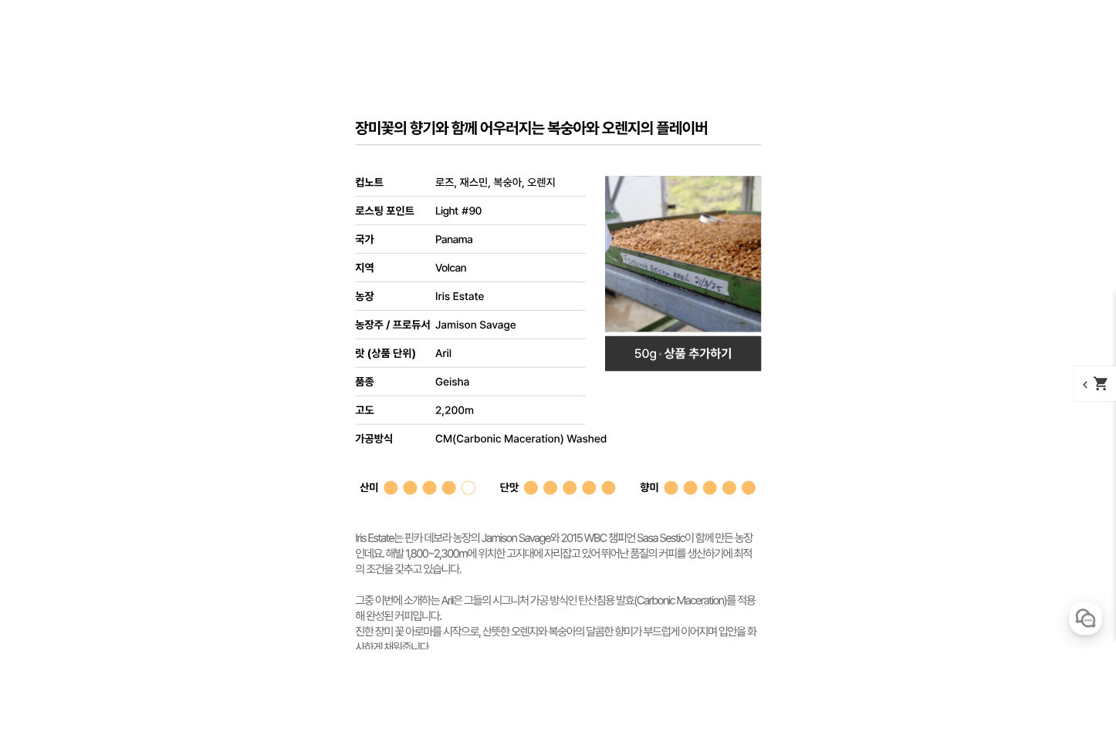
scroll to position [9800, 0]
